Goal: Information Seeking & Learning: Learn about a topic

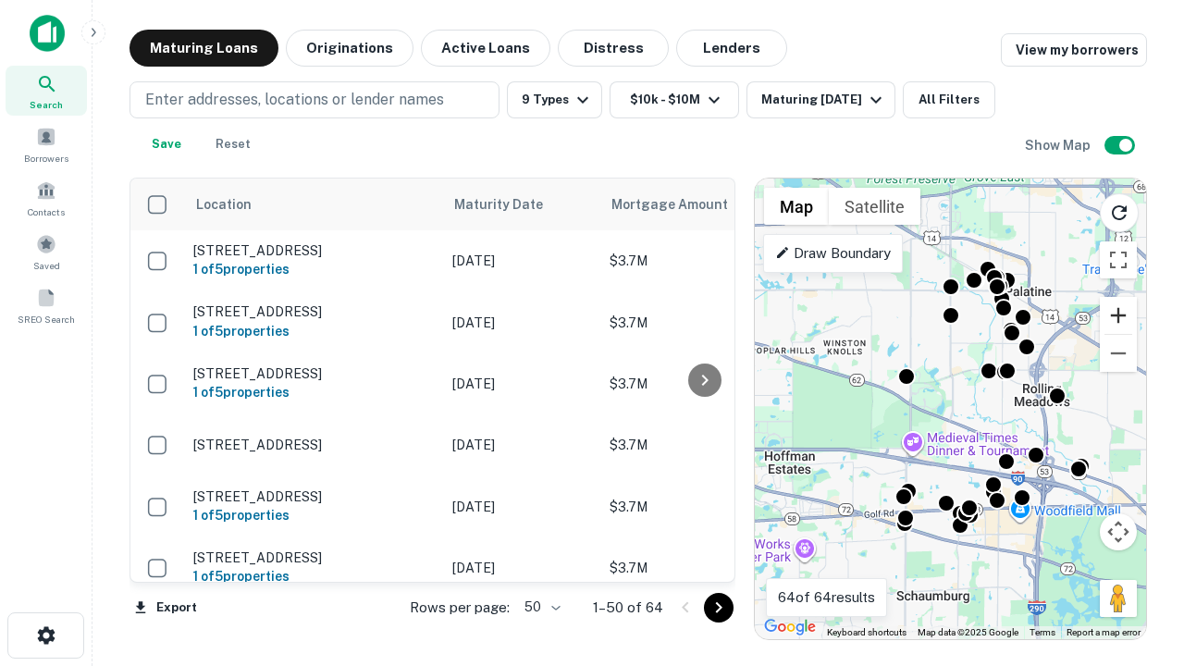
click at [1118, 315] on button "Zoom in" at bounding box center [1118, 315] width 37 height 37
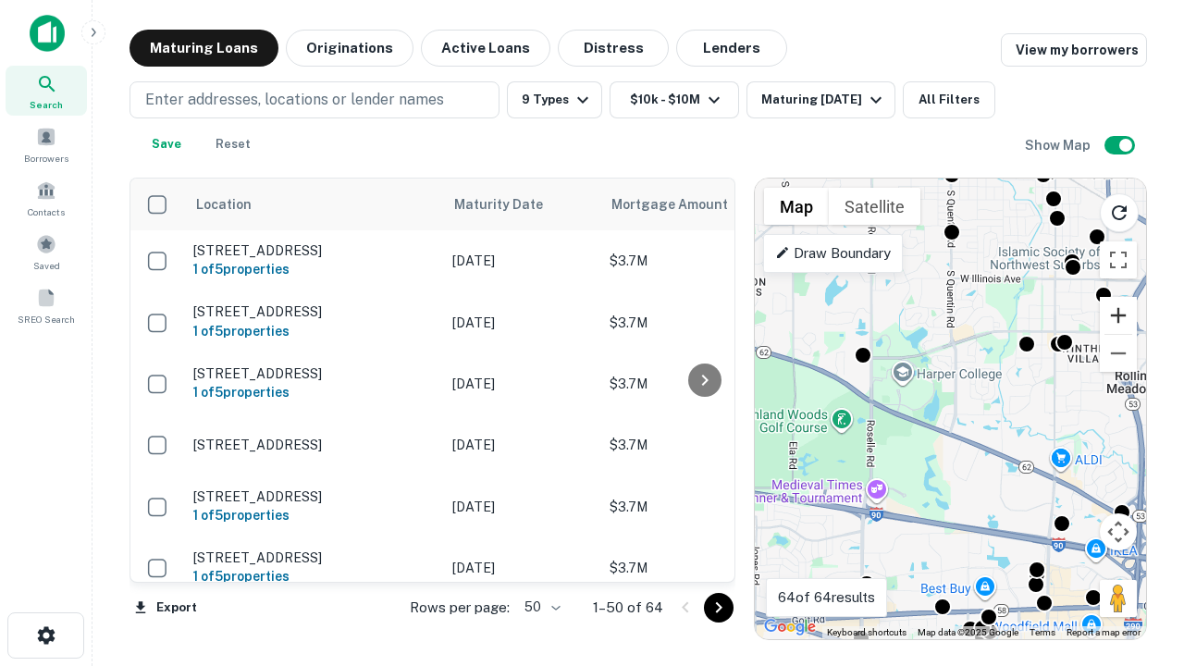
click at [1118, 315] on button "Zoom in" at bounding box center [1118, 315] width 37 height 37
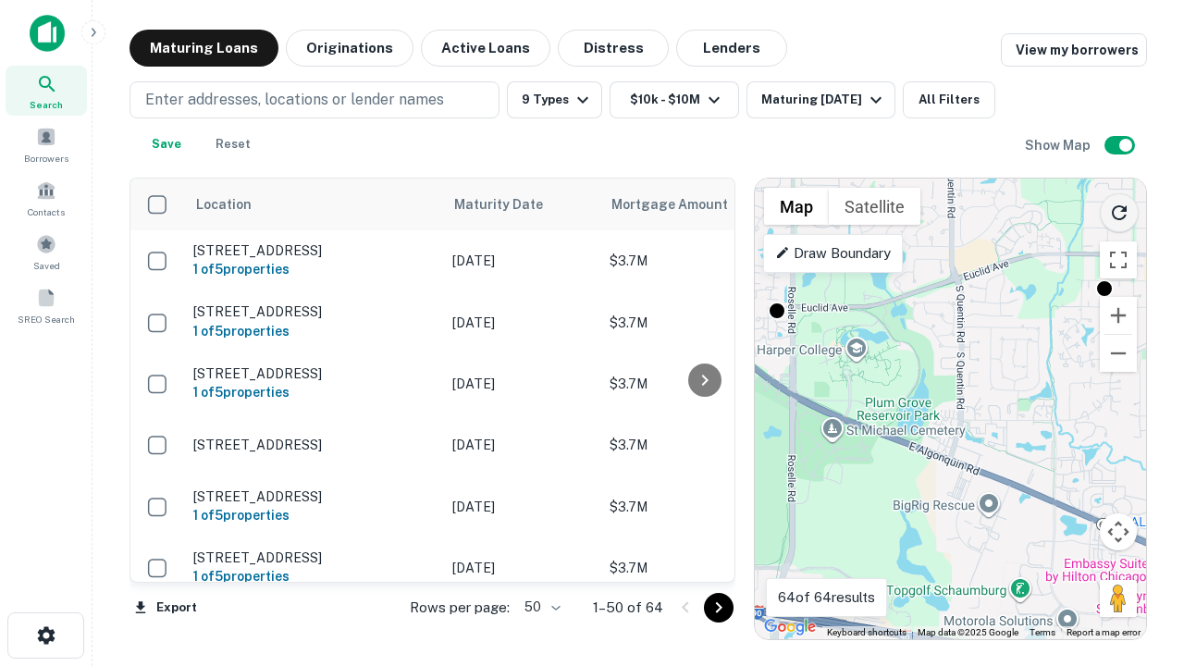
click at [1119, 209] on icon "Reload search area" at bounding box center [1119, 213] width 22 height 22
